Goal: Task Accomplishment & Management: Manage account settings

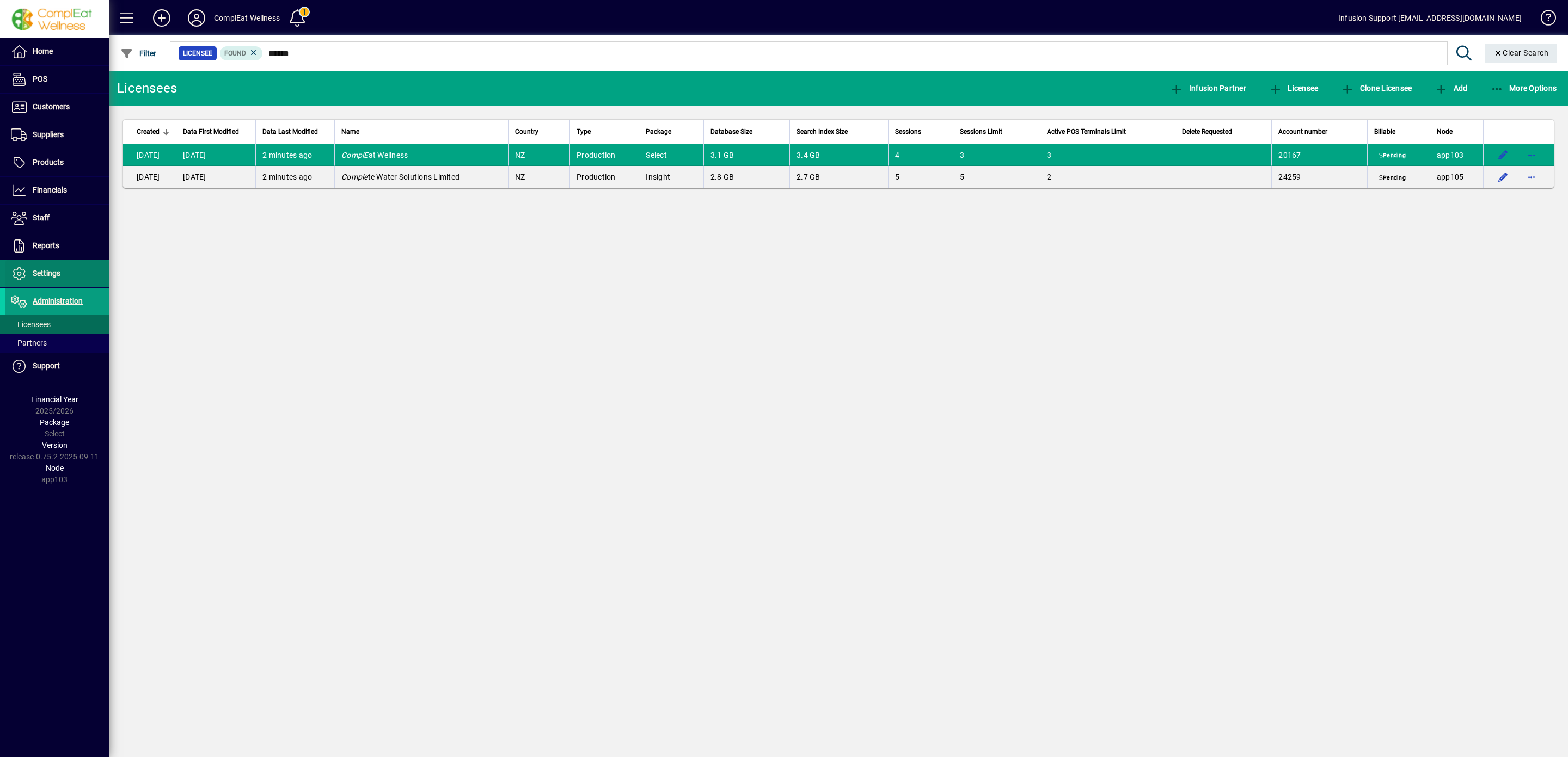
click at [56, 275] on span "Settings" at bounding box center [47, 273] width 28 height 9
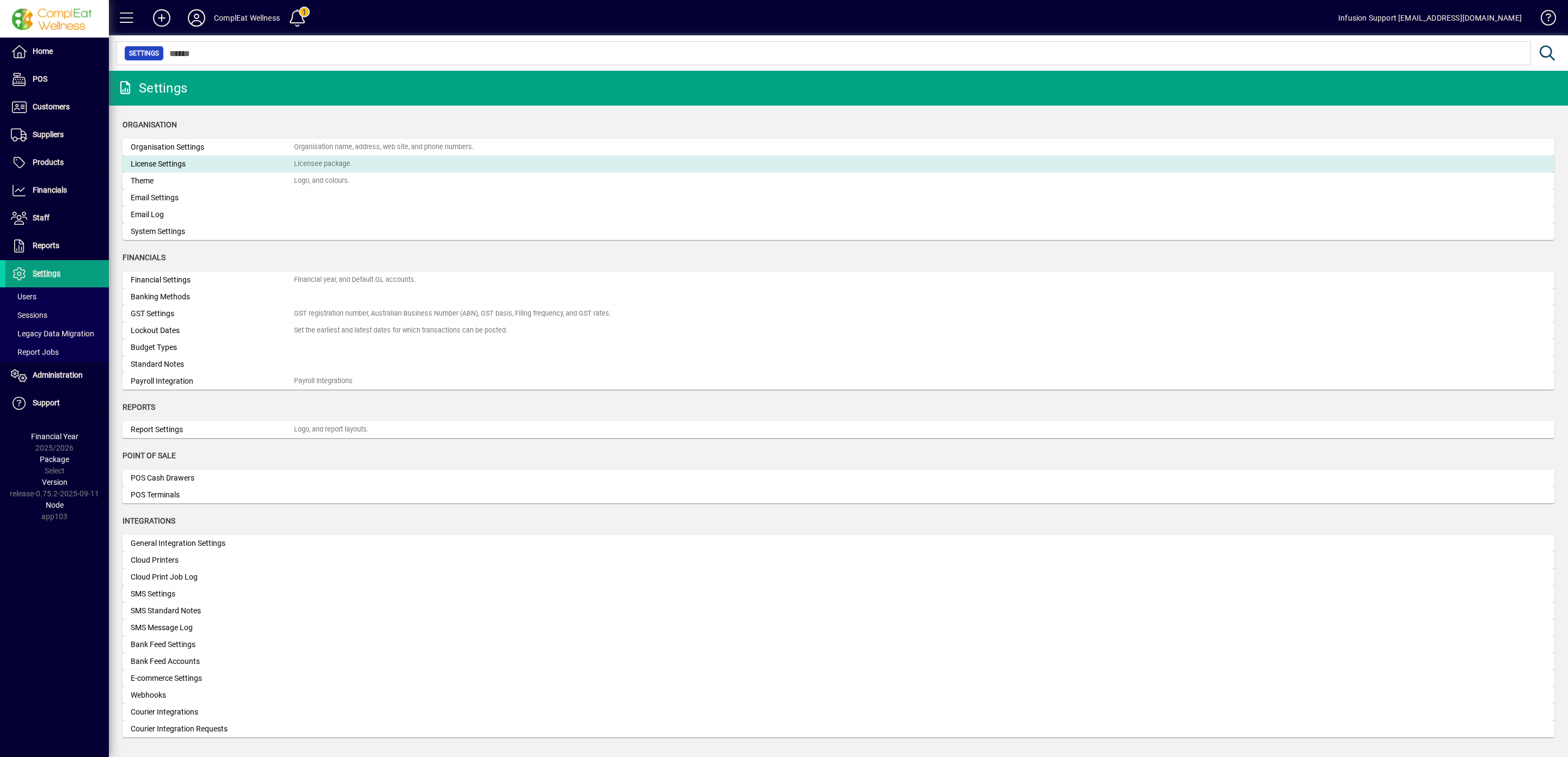
click at [225, 167] on div "License Settings" at bounding box center [212, 164] width 164 height 11
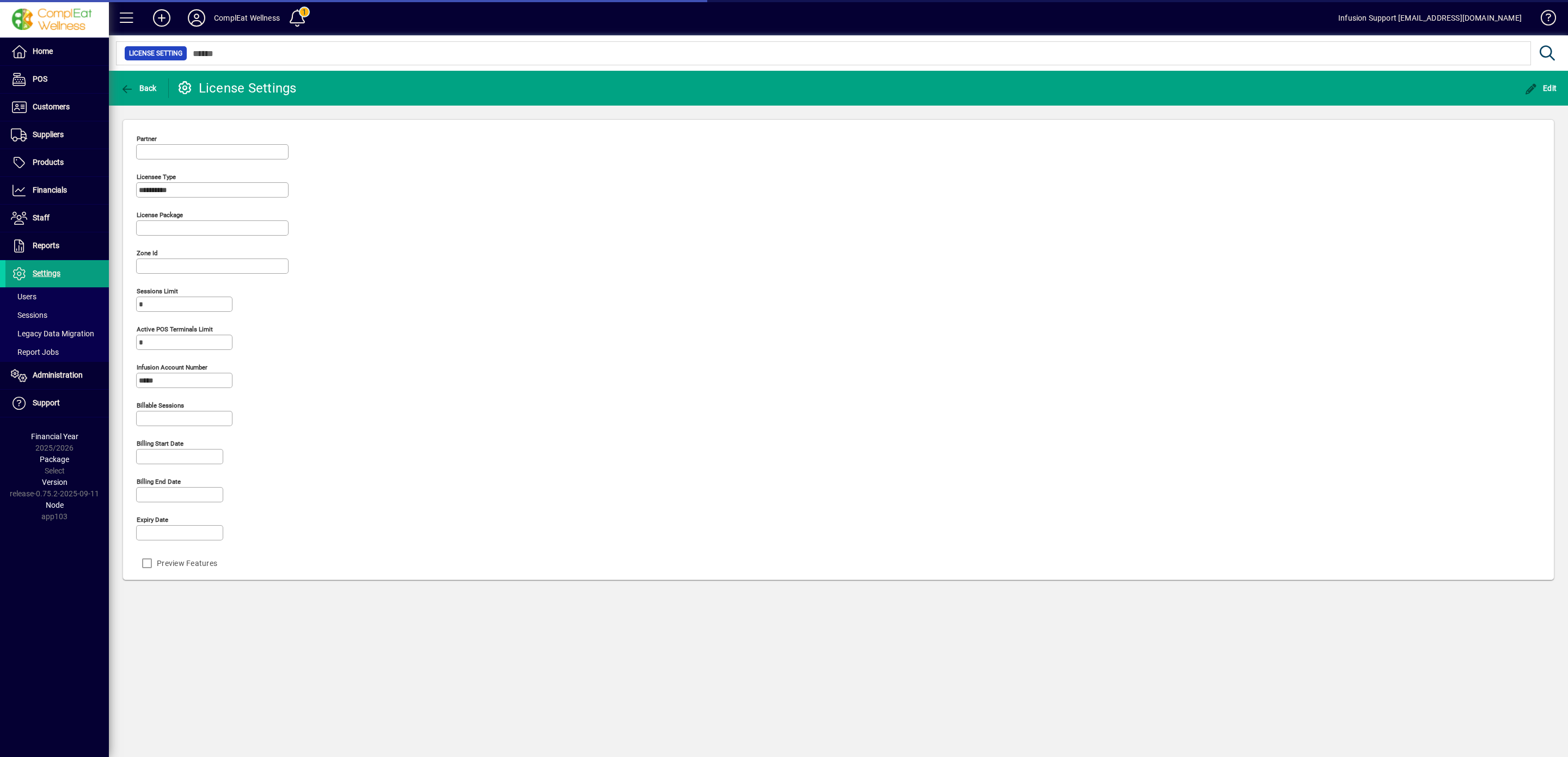
type input "******"
type input "**********"
